Goal: Task Accomplishment & Management: Manage account settings

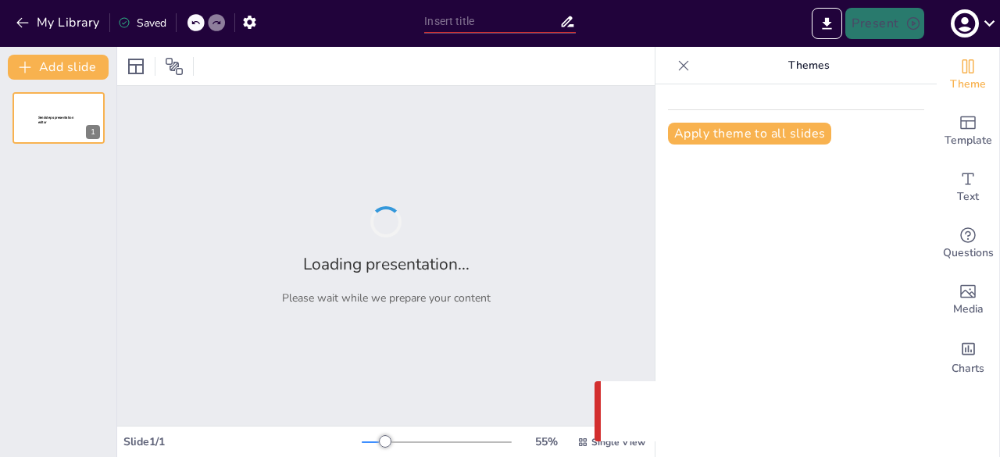
type input "Introducción a la Ingeniería de software"
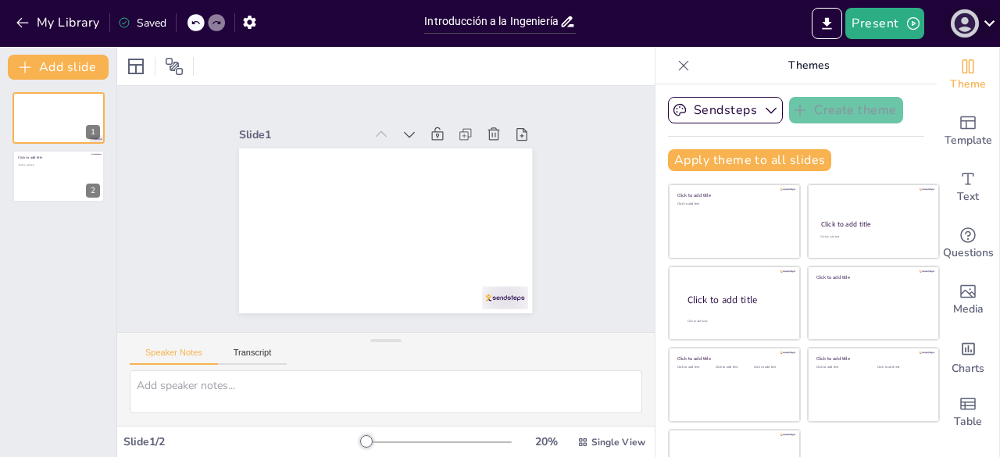
click at [971, 23] on icon "button" at bounding box center [964, 23] width 21 height 21
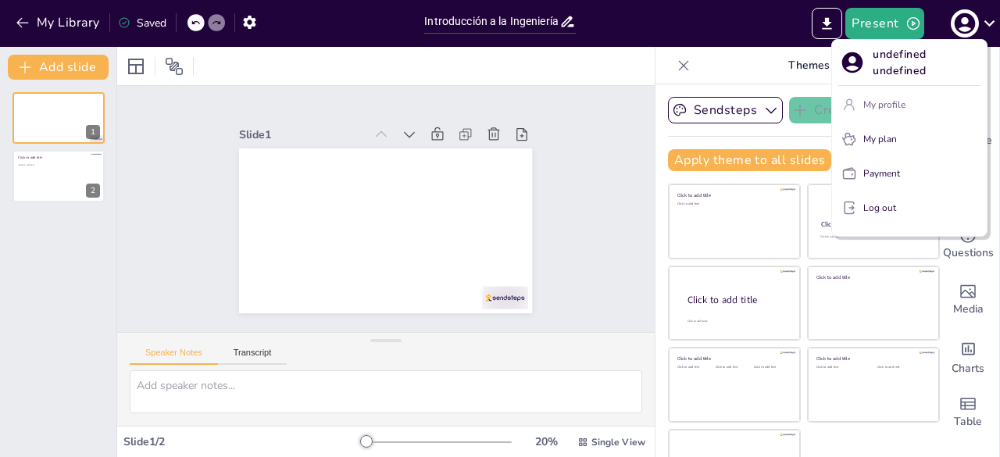
click at [889, 104] on p "My profile" at bounding box center [884, 105] width 42 height 14
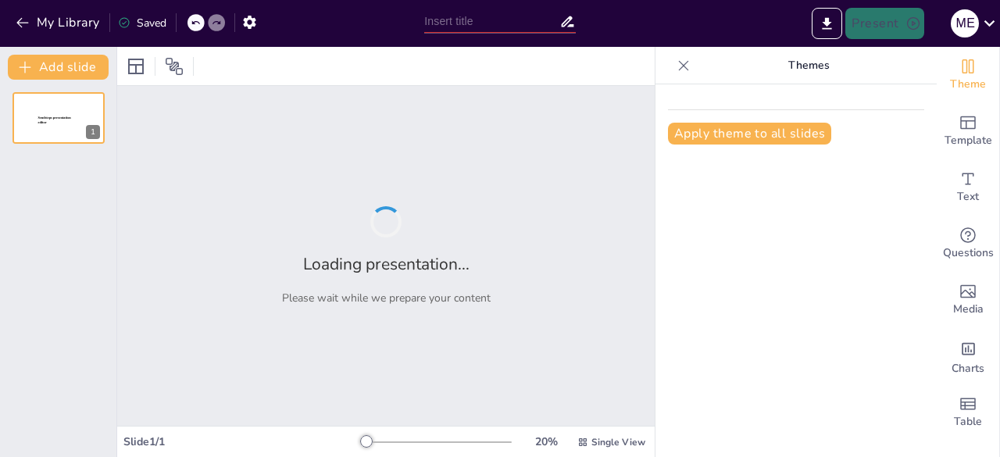
type input "Introducción a la Ingeniería de software"
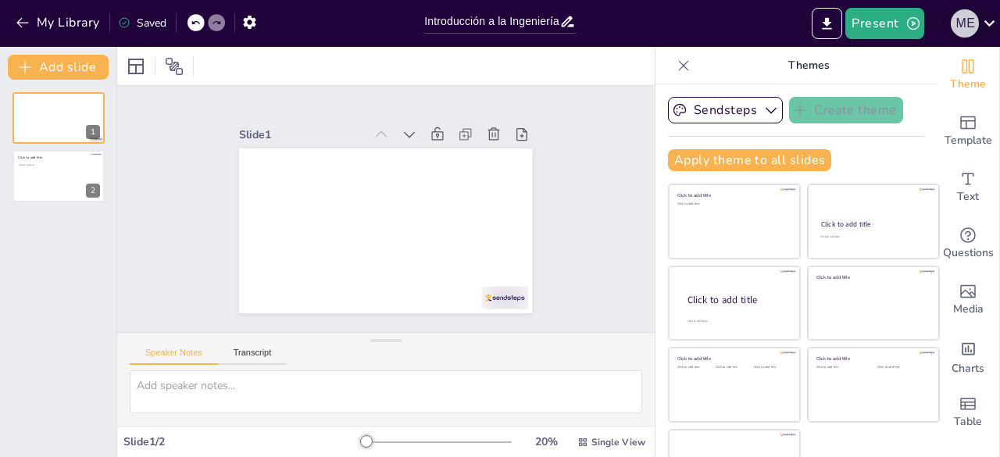
click at [958, 30] on div "M E" at bounding box center [965, 23] width 28 height 28
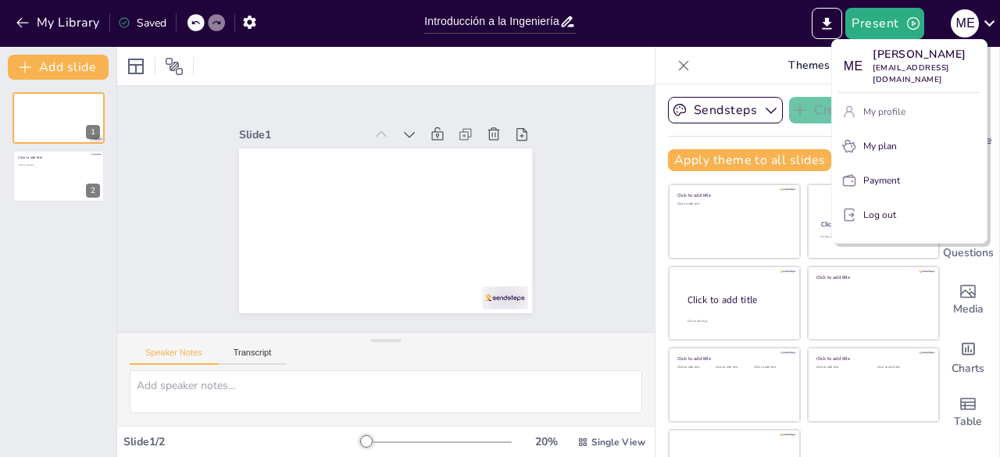
click at [897, 110] on p "My profile" at bounding box center [884, 112] width 42 height 14
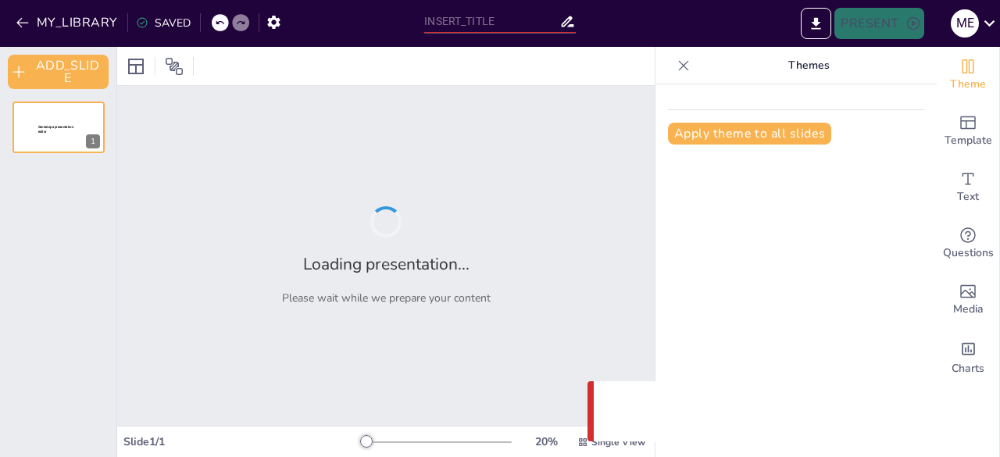
type input "Introducción a la Ingeniería de software"
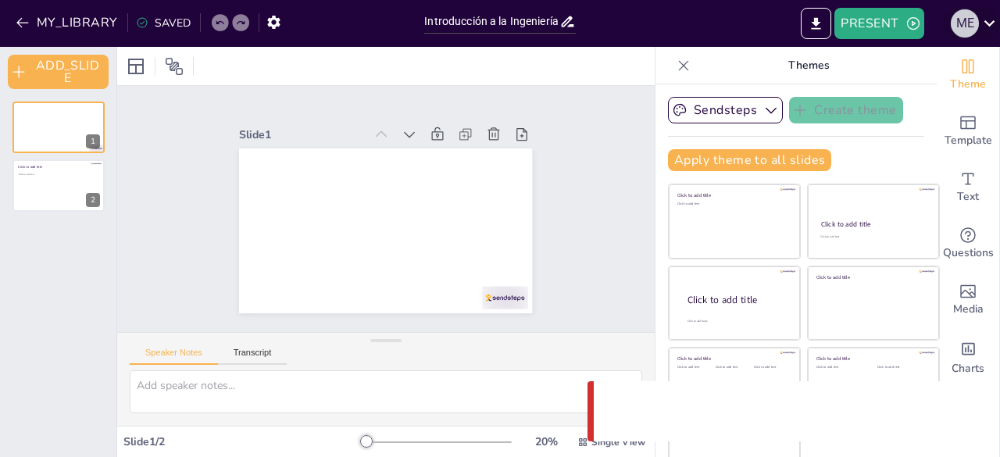
click at [967, 17] on div "M E" at bounding box center [965, 23] width 28 height 28
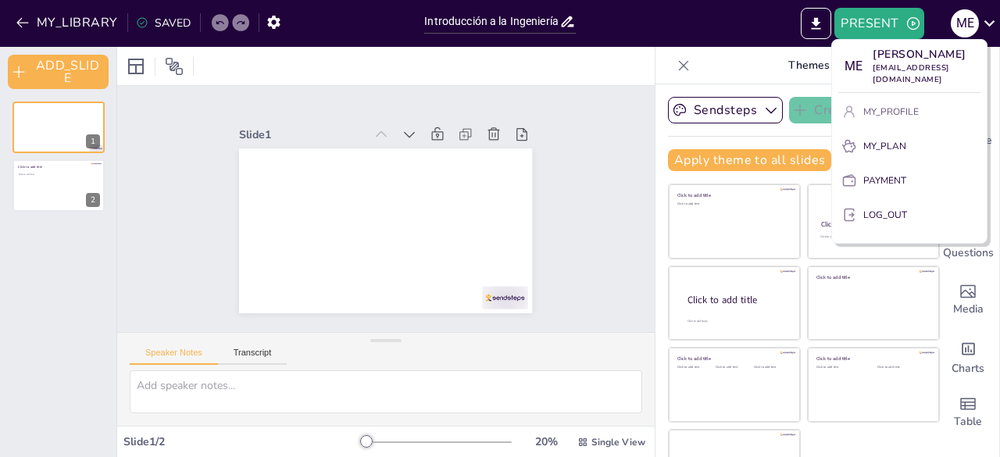
click at [879, 113] on p "MY_PROFILE" at bounding box center [890, 112] width 55 height 14
